Goal: Task Accomplishment & Management: Manage account settings

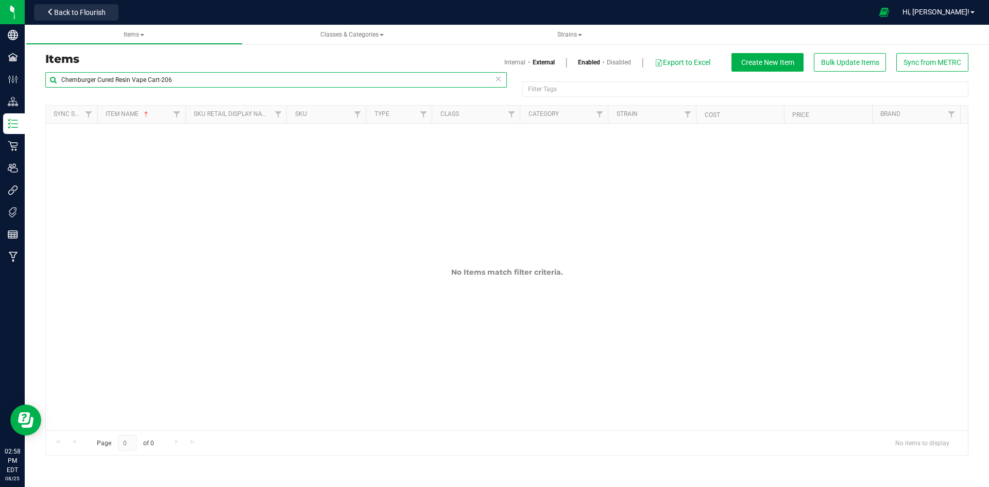
click at [120, 79] on input "Chemburger Cured Resin Vape Cart-206" at bounding box center [276, 79] width 462 height 15
paste input "Golden Milk Chocolate Cake Truffle 10mg 2-pack"
type input "Golden Milk Chocolate Cake Truffle 10mg 2-pack"
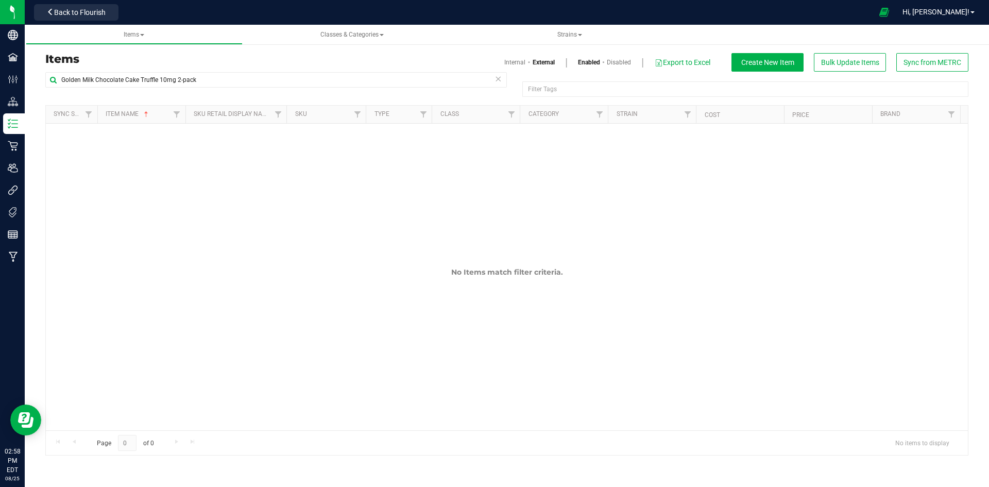
click at [506, 65] on link "Internal" at bounding box center [515, 62] width 21 height 9
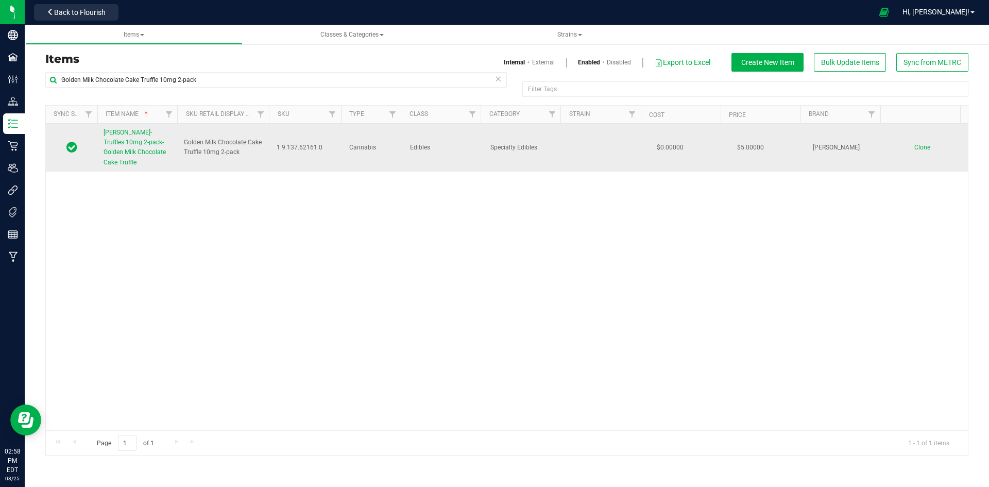
click at [133, 143] on span "[PERSON_NAME]-Truffles 10mg 2-pack-Golden Milk Chocolate Cake Truffle" at bounding box center [135, 147] width 62 height 37
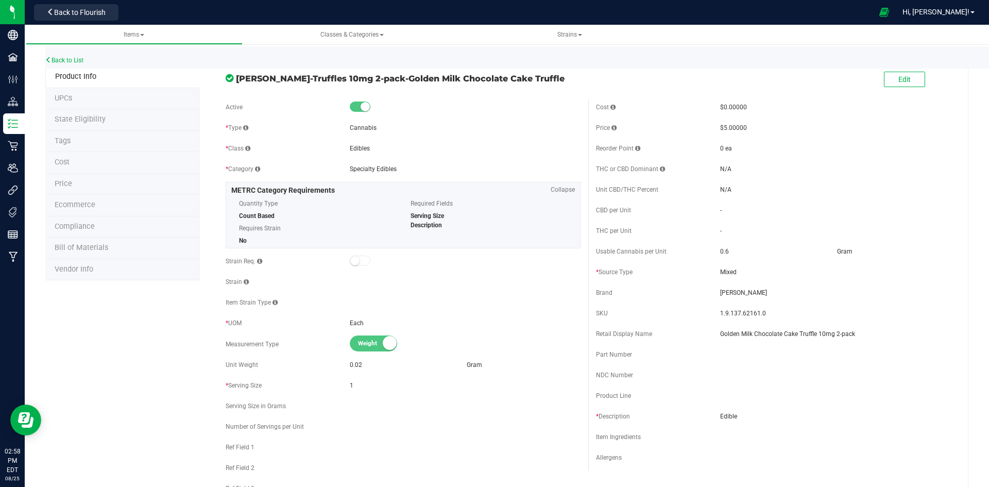
click at [730, 313] on span "1.9.137.62161.0" at bounding box center [835, 313] width 231 height 9
copy span "1.9.137.62161.0"
drag, startPoint x: 359, startPoint y: 78, endPoint x: 605, endPoint y: 78, distance: 245.8
click at [605, 78] on div "[PERSON_NAME]-Truffles 10mg 2-pack-Golden Milk Chocolate Cake Truffle Edit" at bounding box center [588, 80] width 741 height 26
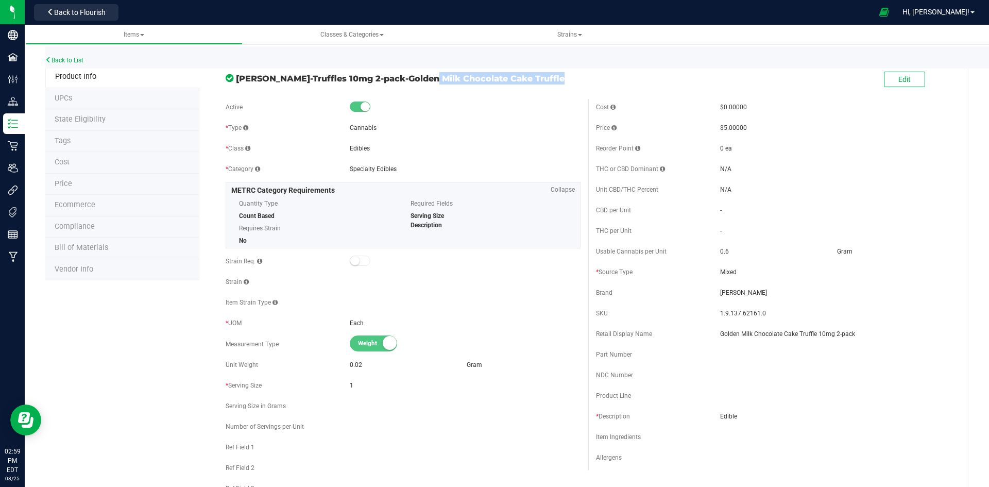
copy div "Golden Milk Chocolate Cake Truffle"
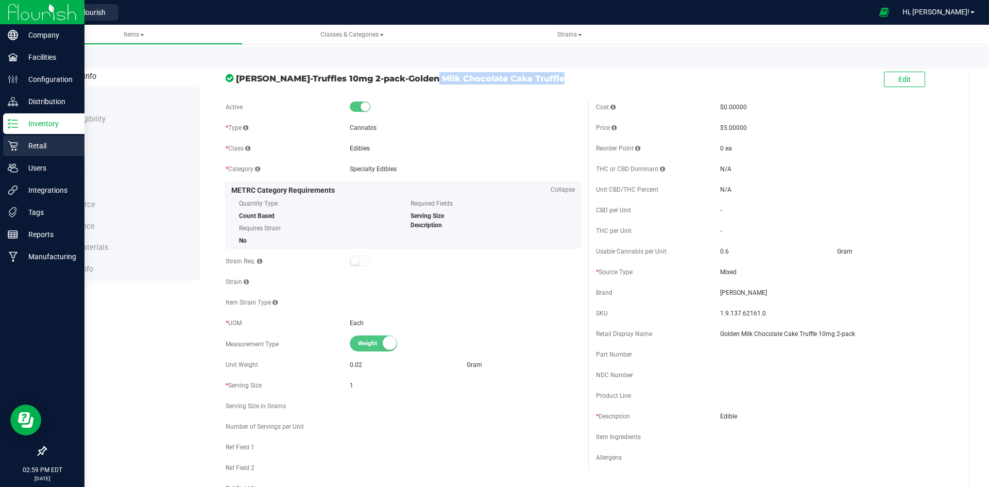
click at [18, 144] on p "Retail" at bounding box center [49, 146] width 62 height 12
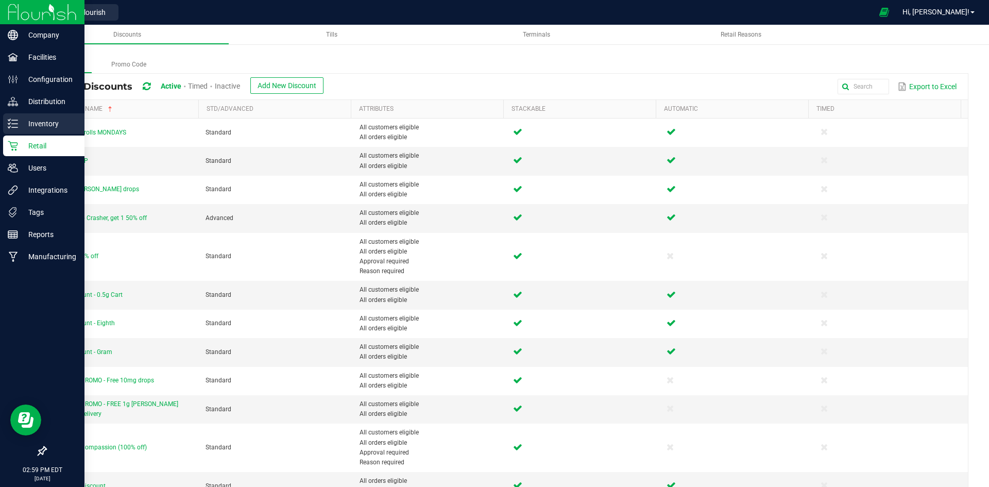
click at [24, 119] on p "Inventory" at bounding box center [49, 124] width 62 height 12
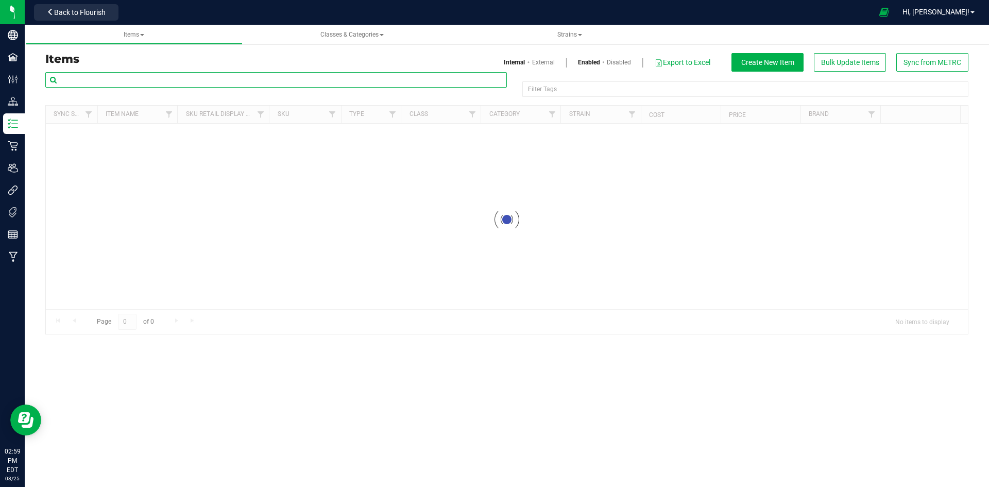
click at [197, 79] on input "text" at bounding box center [276, 79] width 462 height 15
paste input "Golden Milk Chocolate Cake Truffle"
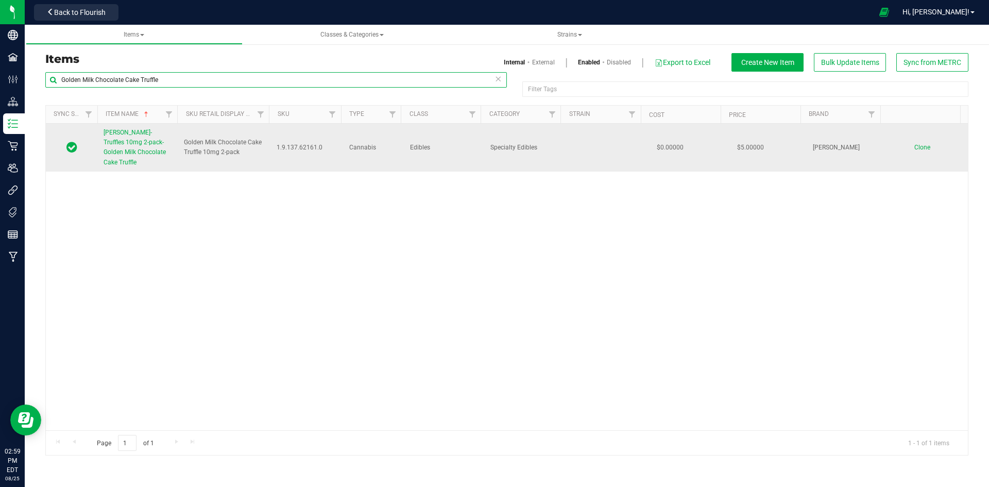
type input "Golden Milk Chocolate Cake Truffle"
click at [148, 138] on link "[PERSON_NAME]-Truffles 10mg 2-pack-Golden Milk Chocolate Cake Truffle" at bounding box center [138, 148] width 68 height 40
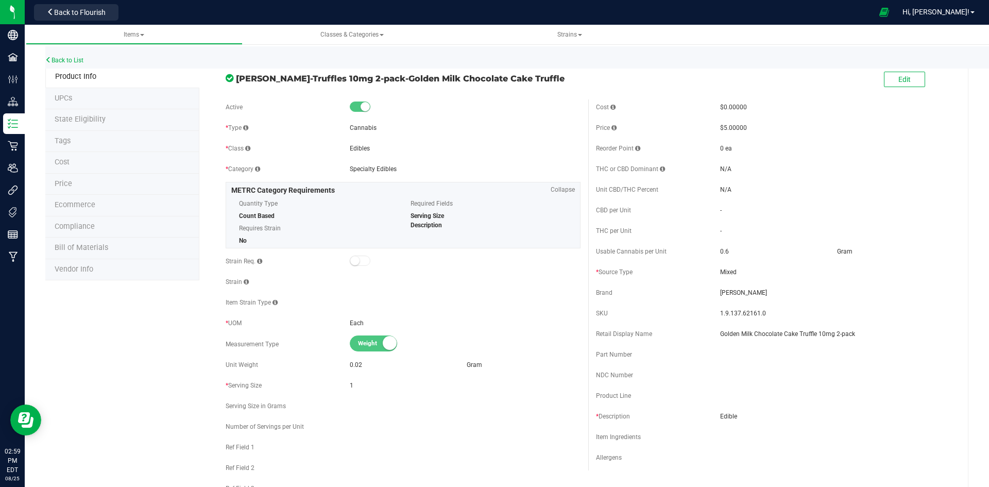
click at [733, 320] on div "SKU 1.9.137.62161.0" at bounding box center [773, 313] width 355 height 15
copy span "1.9.137.62161.0"
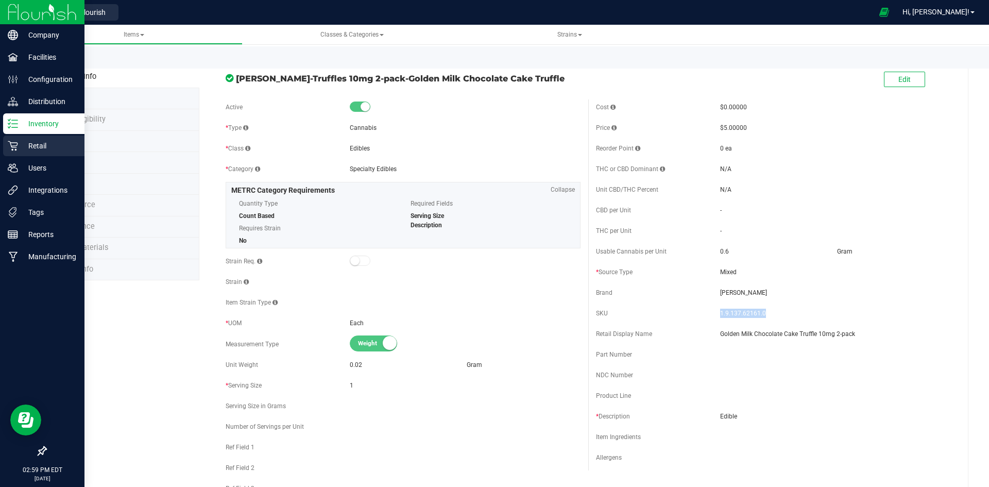
click at [20, 144] on p "Retail" at bounding box center [49, 146] width 62 height 12
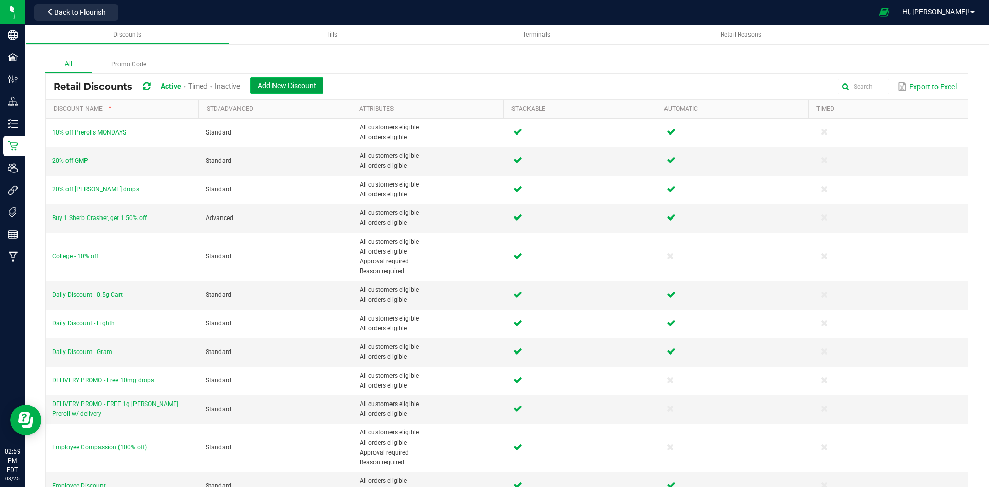
click at [311, 87] on span "Add New Discount" at bounding box center [287, 85] width 59 height 8
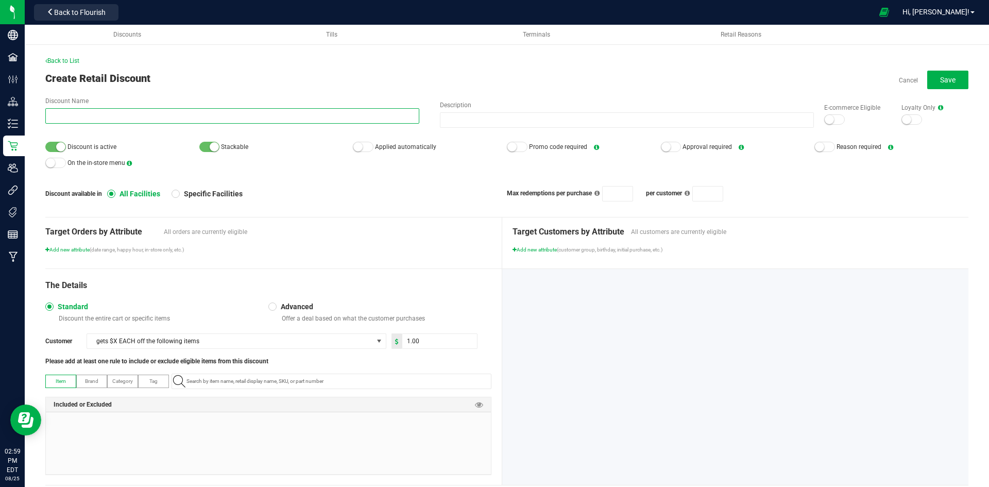
click at [324, 115] on input "Discount Name" at bounding box center [232, 115] width 374 height 15
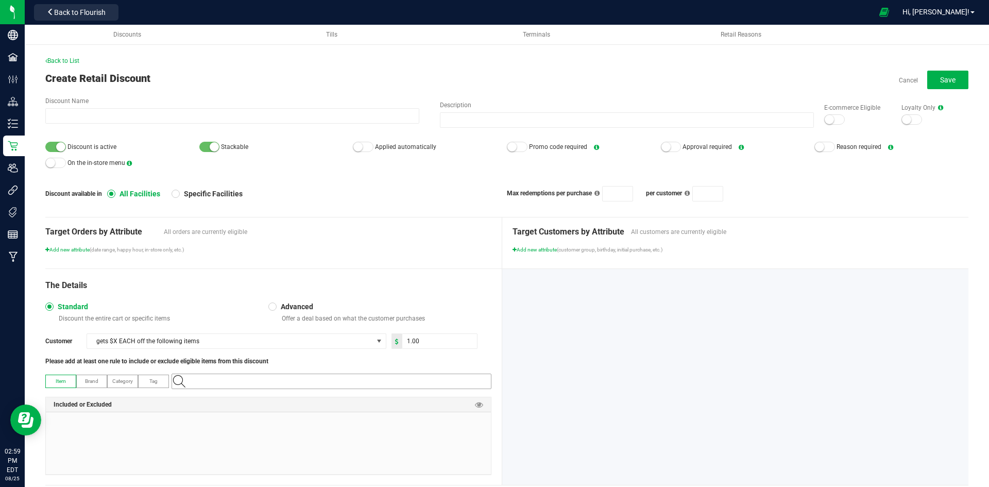
click at [246, 380] on input "NO DATA FOUND" at bounding box center [336, 381] width 309 height 14
paste input "1.9.137.62161.0"
type input "1.9.137.62161.0"
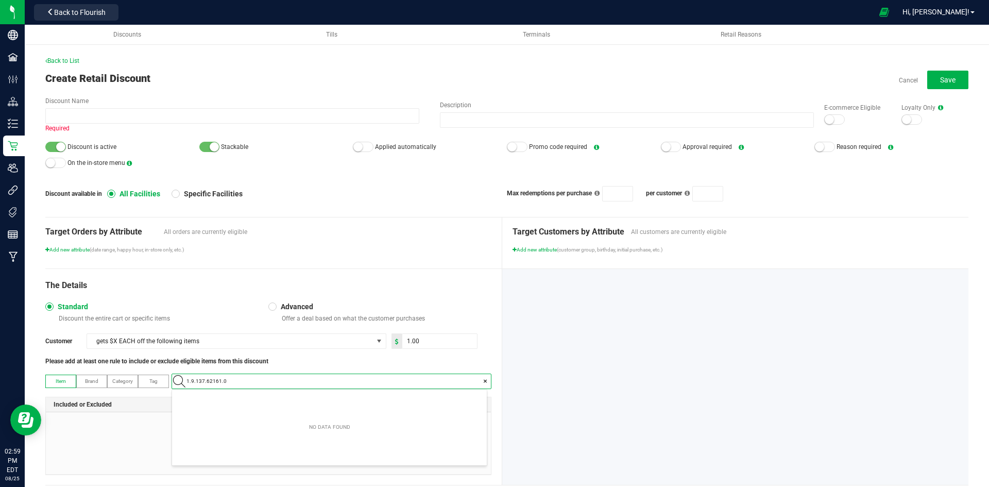
scroll to position [14, 315]
click at [253, 400] on span "[PERSON_NAME]-Truffles 10mg 2-pack-Golden Milk Chocolate Cake Truffle" at bounding box center [264, 399] width 172 height 10
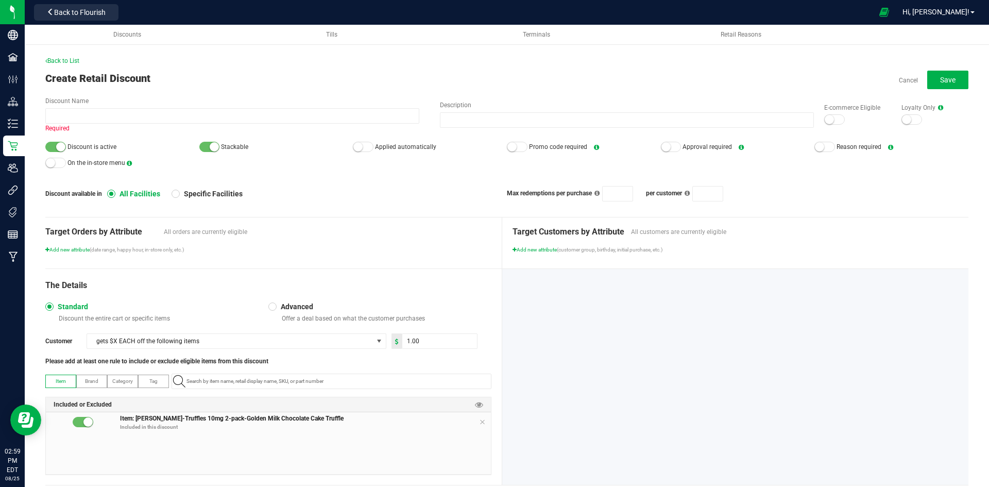
click at [427, 351] on div "Customer gets $X EACH off the following items 1.00 Please add at least one rule…" at bounding box center [268, 349] width 446 height 32
click at [427, 341] on input "1" at bounding box center [439, 341] width 75 height 14
type input "2.50"
click at [371, 279] on div "The Details" at bounding box center [268, 285] width 446 height 12
click at [195, 124] on div "Required" at bounding box center [232, 128] width 374 height 8
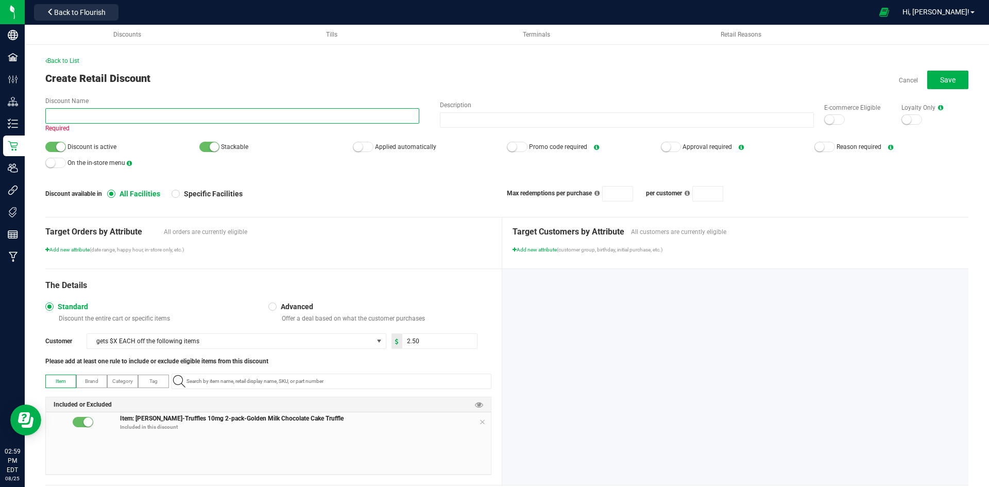
click at [197, 119] on input "Discount Name" at bounding box center [232, 115] width 374 height 15
click at [199, 116] on input "Discount Name" at bounding box center [232, 115] width 374 height 15
paste input "Golden Milk Chocolate Cake Truffle"
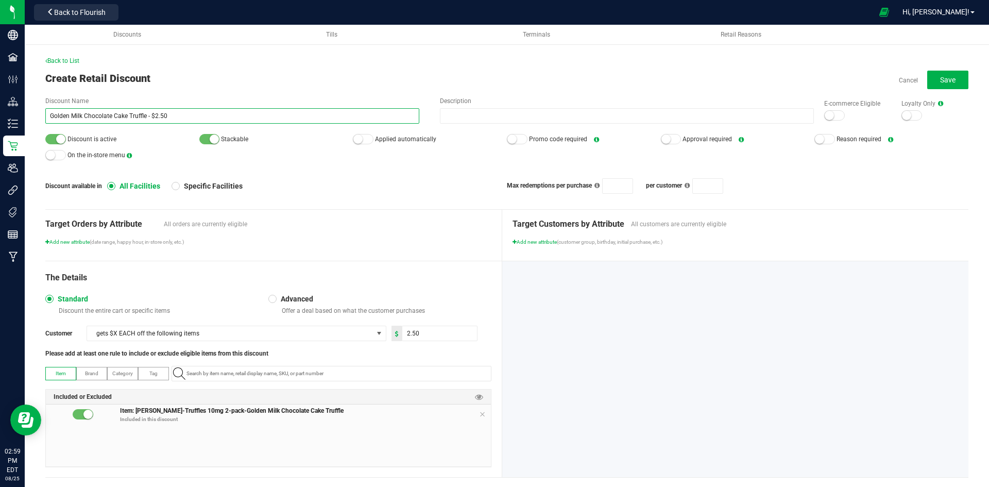
type input "Golden Milk Chocolate Cake Truffle - $2.50"
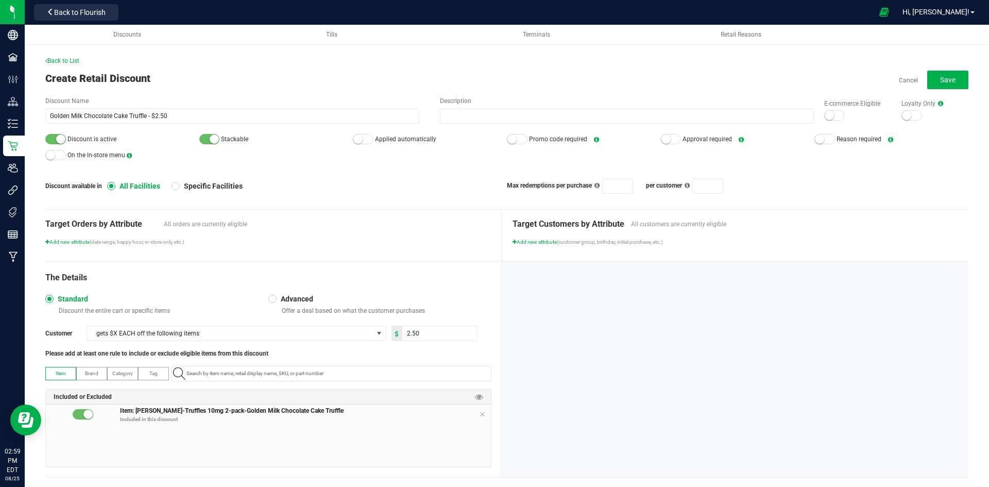
click at [377, 77] on div "Create Retail Discount Cancel Save" at bounding box center [507, 78] width 924 height 15
click at [360, 139] on small at bounding box center [358, 139] width 9 height 9
click at [828, 114] on div at bounding box center [835, 115] width 21 height 10
click at [940, 85] on button "Save" at bounding box center [948, 80] width 41 height 19
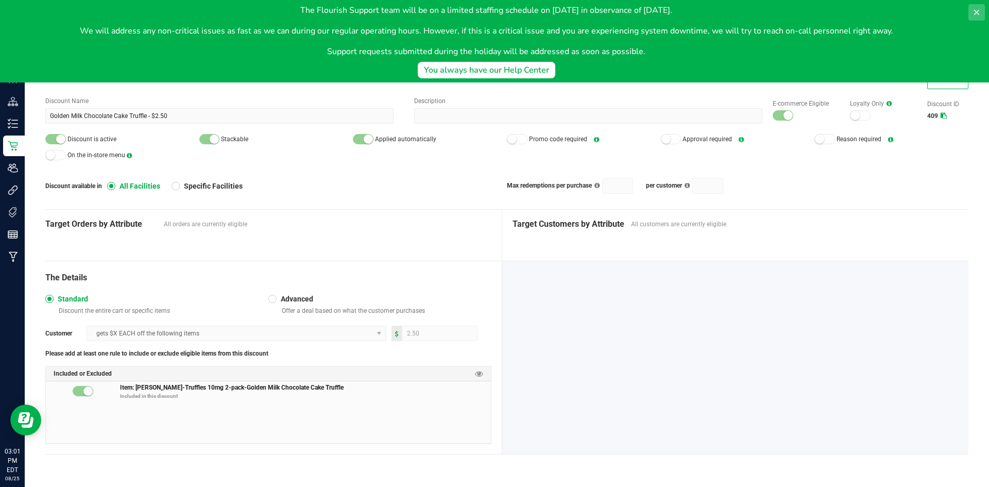
click at [975, 12] on icon at bounding box center [977, 12] width 8 height 8
